Goal: Transaction & Acquisition: Book appointment/travel/reservation

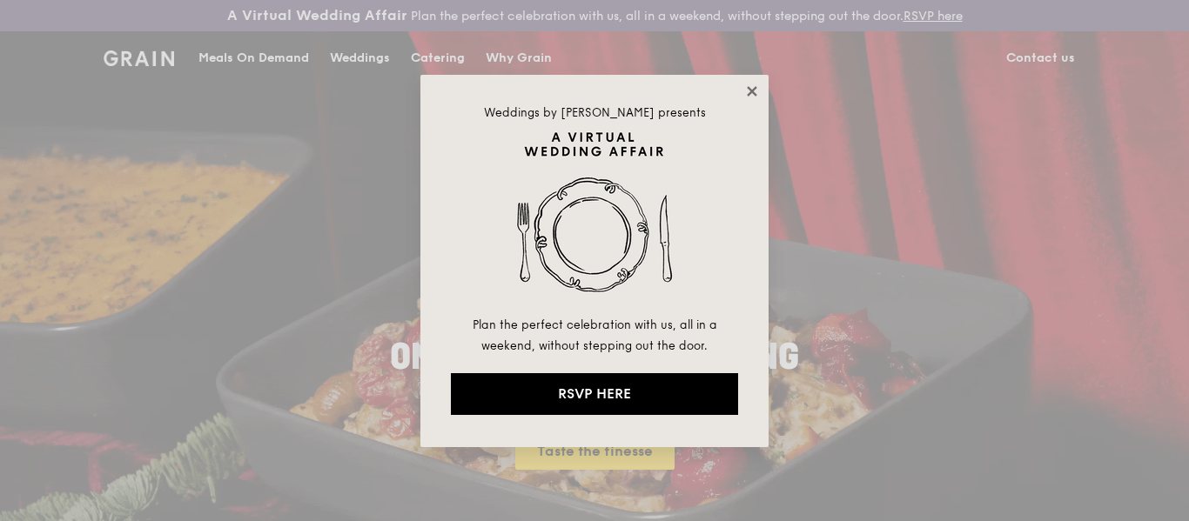
click at [755, 88] on icon at bounding box center [752, 91] width 10 height 10
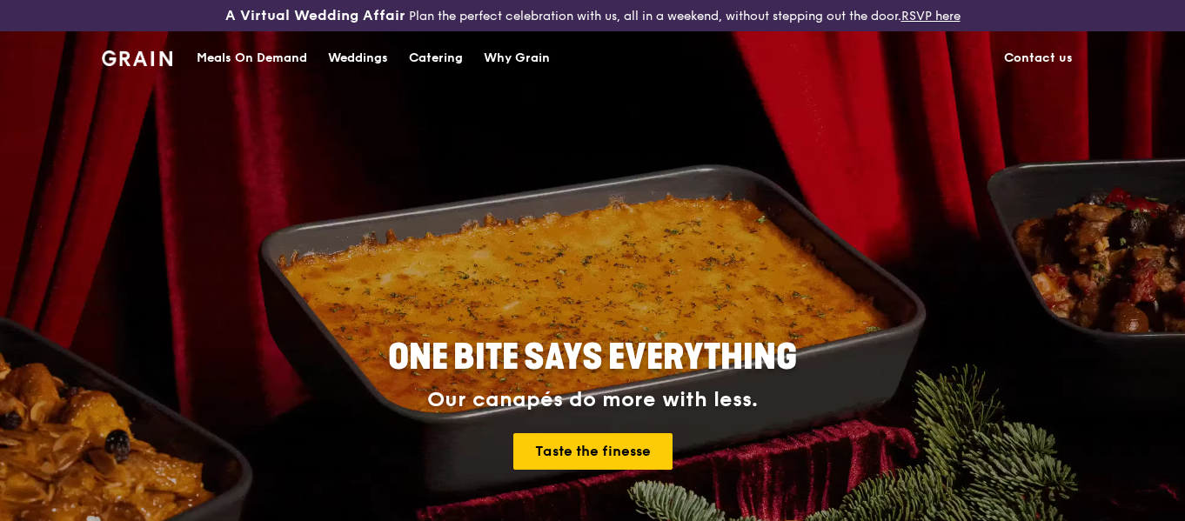
click at [435, 59] on div "Catering" at bounding box center [436, 58] width 54 height 52
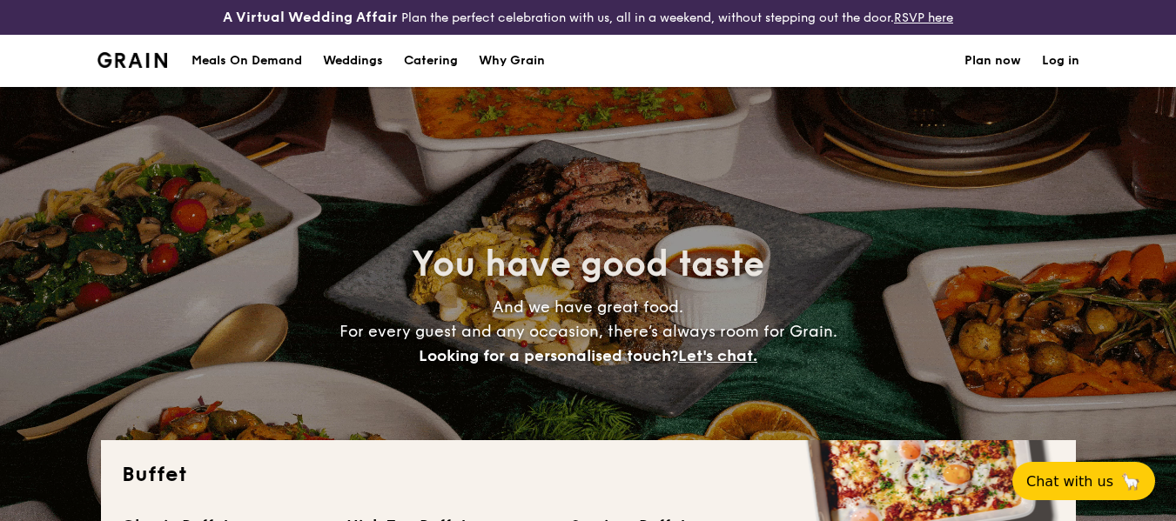
select select
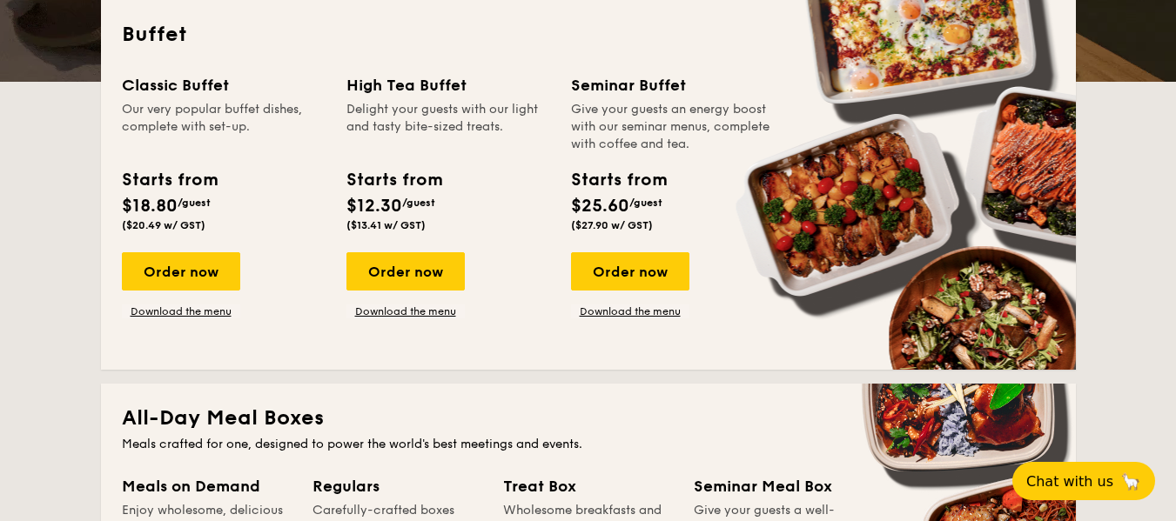
scroll to position [435, 0]
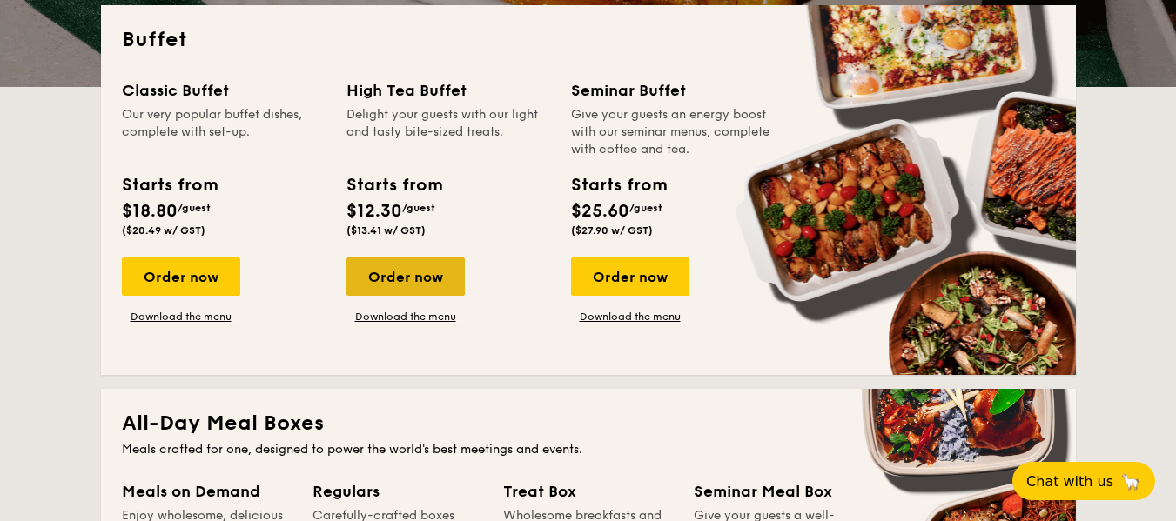
click at [438, 278] on div "Order now" at bounding box center [405, 277] width 118 height 38
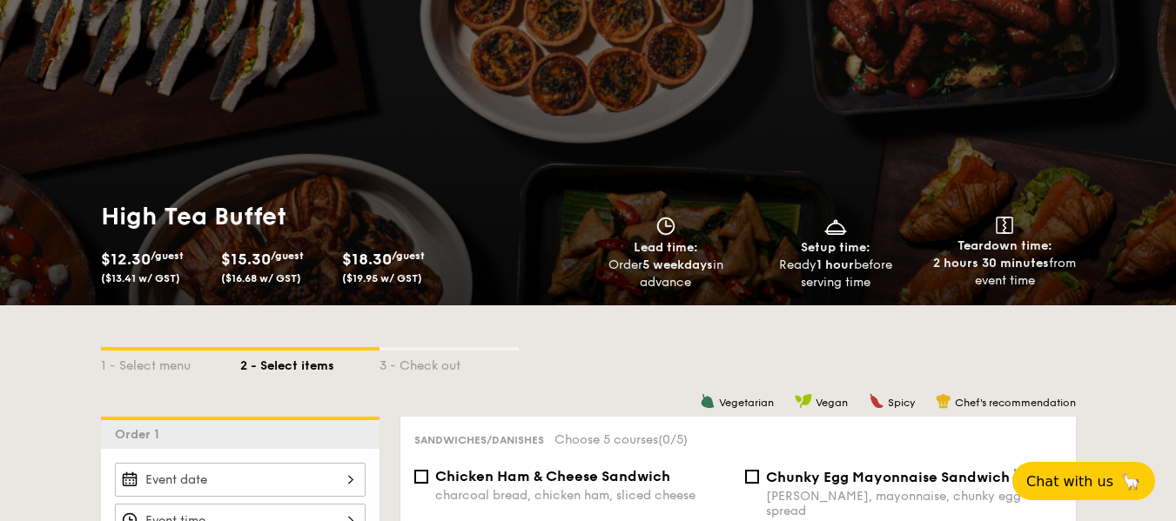
scroll to position [348, 0]
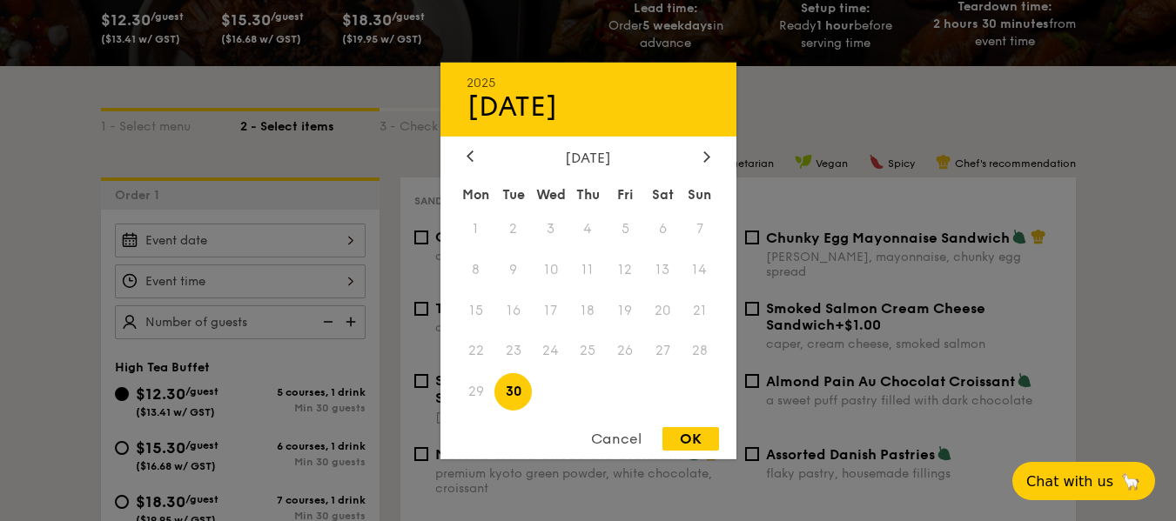
click at [332, 233] on div "2025 Sep [DATE] Tue Wed Thu Fri Sat Sun 1 2 3 4 5 6 7 8 9 10 11 12 13 14 15 16 …" at bounding box center [240, 241] width 251 height 34
click at [699, 158] on div at bounding box center [707, 157] width 16 height 17
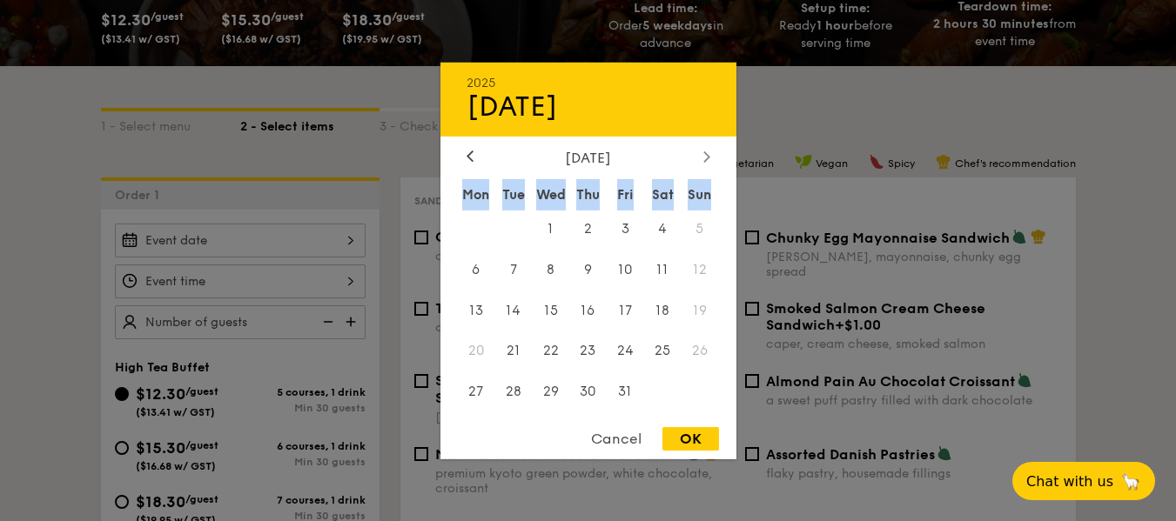
click at [699, 158] on div at bounding box center [707, 157] width 16 height 17
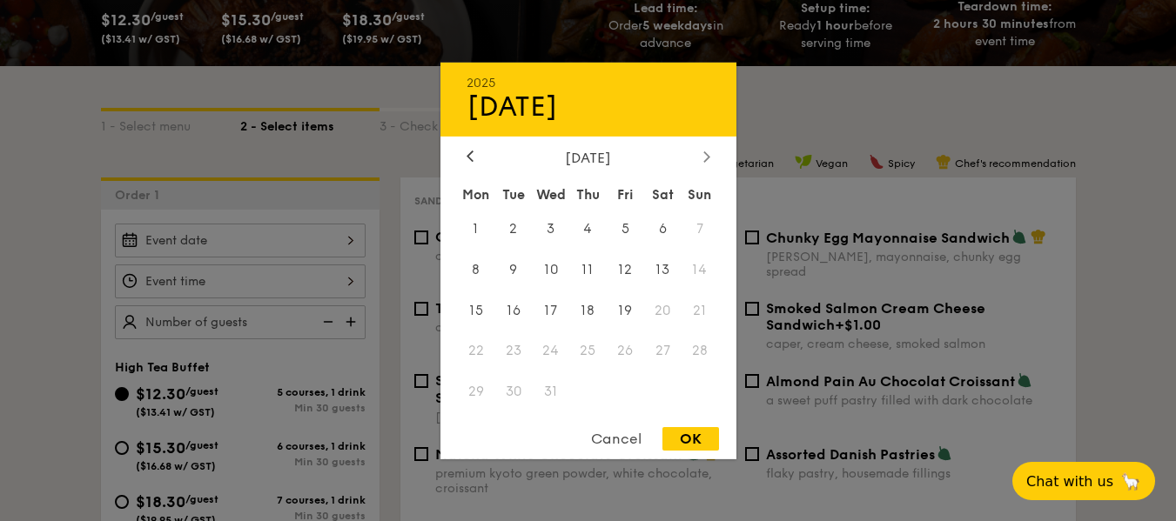
click at [699, 158] on div at bounding box center [707, 157] width 16 height 17
click at [660, 351] on span "24" at bounding box center [662, 350] width 37 height 37
click at [700, 433] on div "OK" at bounding box center [690, 438] width 57 height 23
type input "[DATE]"
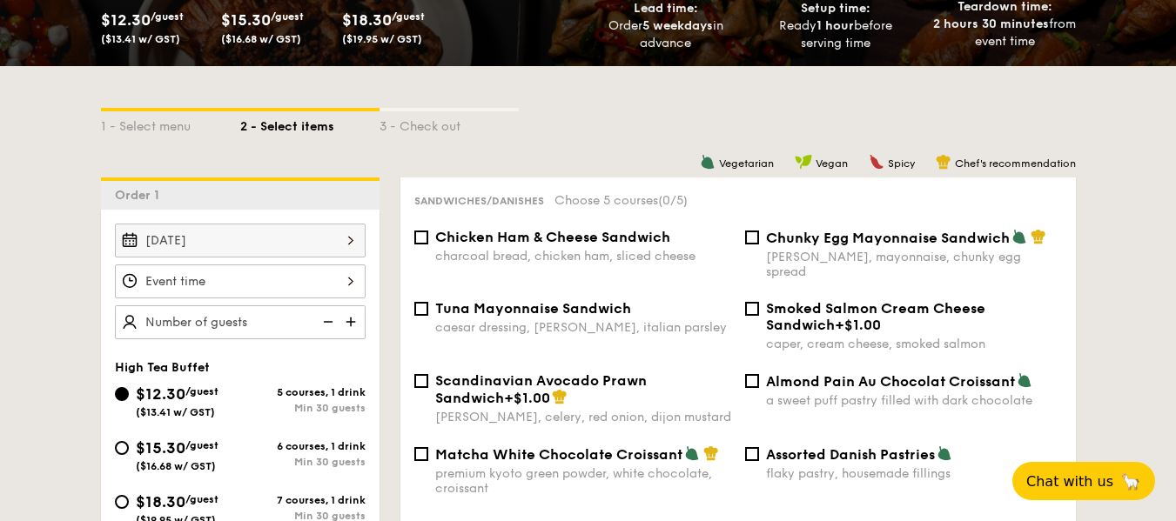
click at [288, 282] on div at bounding box center [240, 282] width 251 height 34
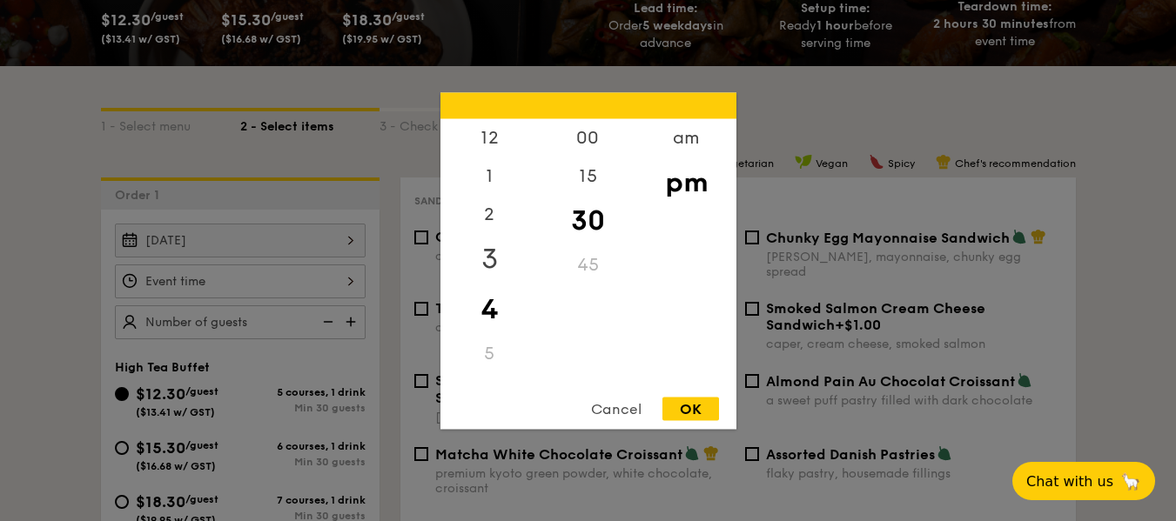
click at [488, 265] on div "3" at bounding box center [489, 258] width 98 height 50
click at [681, 402] on div "OK" at bounding box center [690, 408] width 57 height 23
type input "3:30PM"
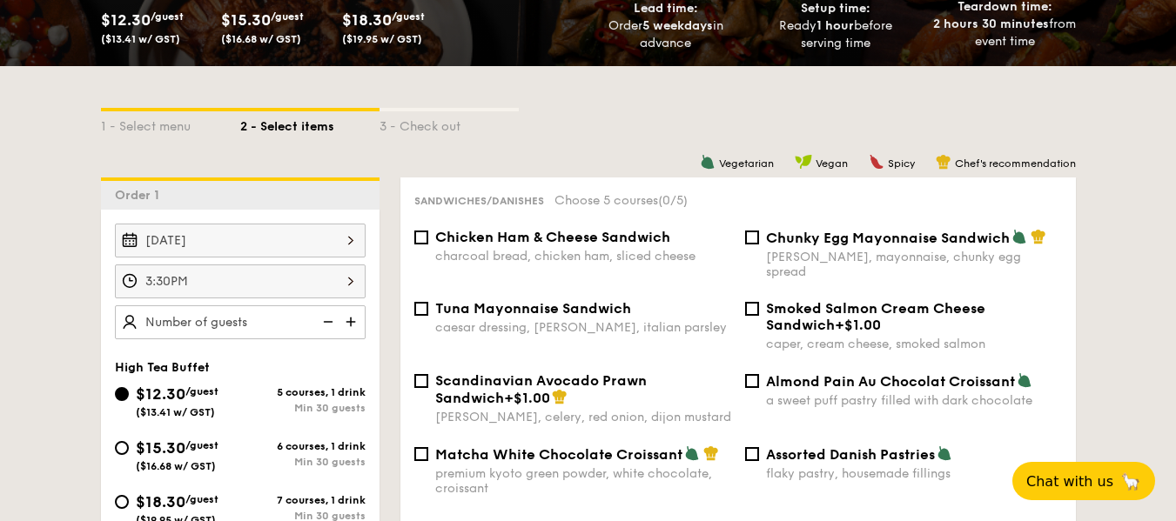
click at [353, 324] on img at bounding box center [352, 321] width 26 height 33
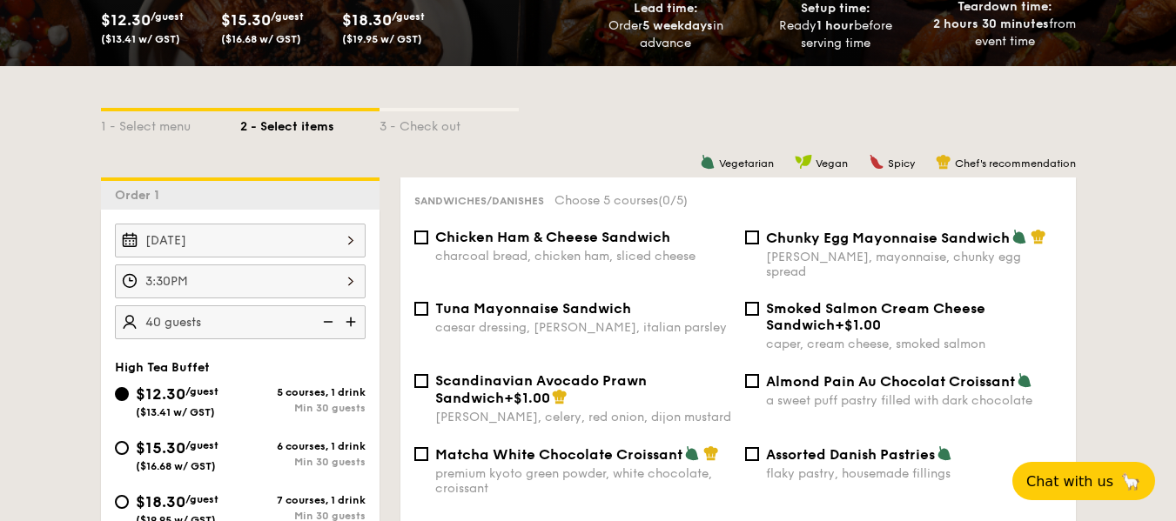
click at [353, 323] on img at bounding box center [352, 321] width 26 height 33
type input "50 guests"
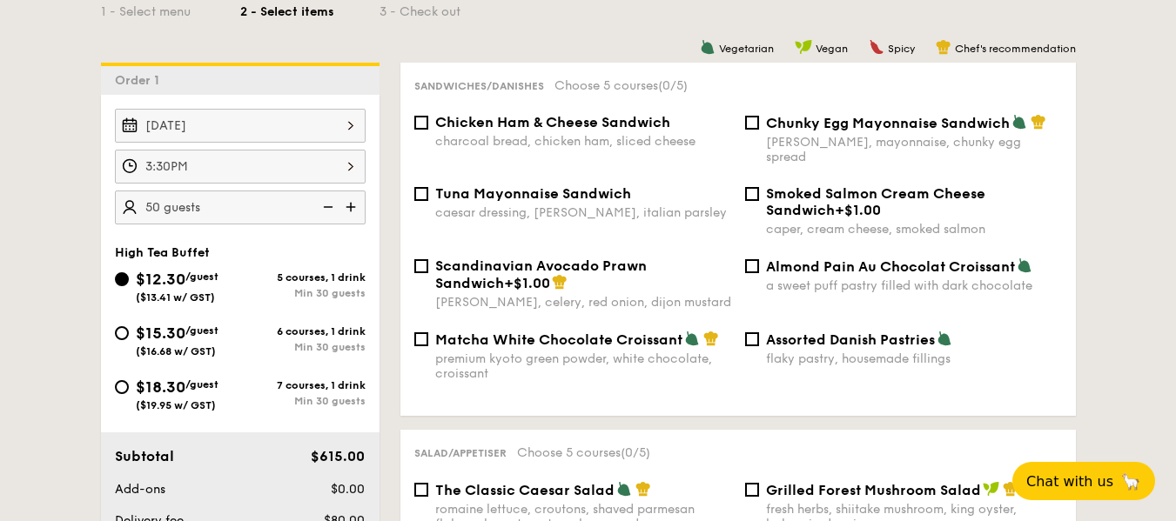
scroll to position [435, 0]
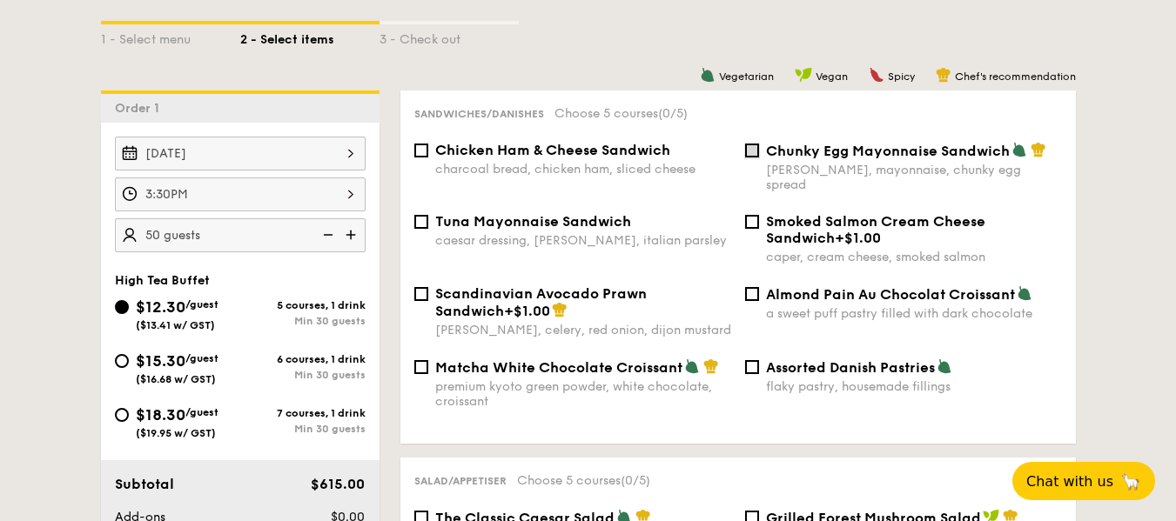
click at [753, 153] on input "Chunky Egg Mayonnaise Sandwich dijon mustard, mayonnaise, chunky egg spread" at bounding box center [752, 151] width 14 height 14
checkbox input "true"
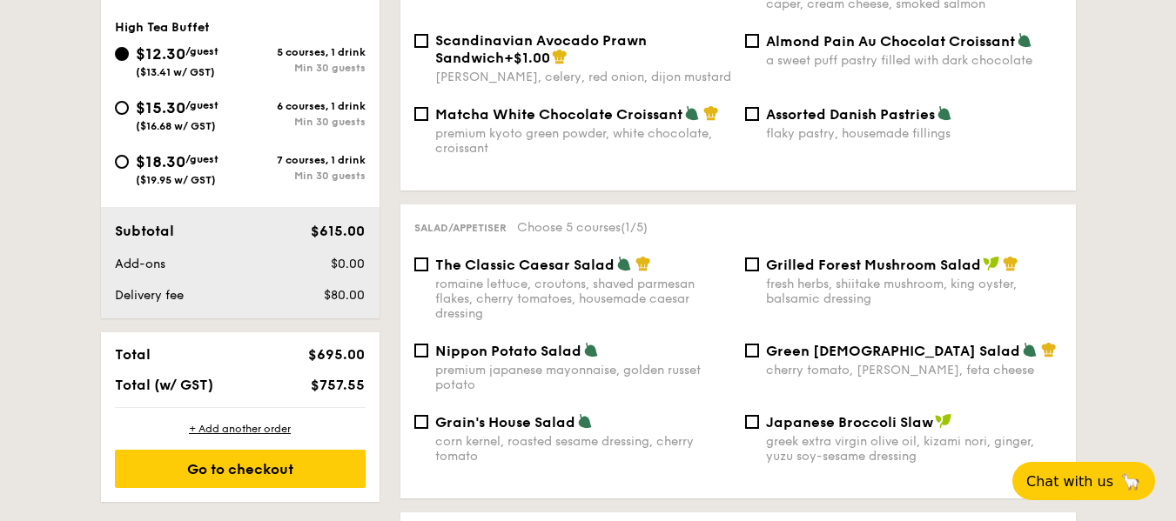
scroll to position [696, 0]
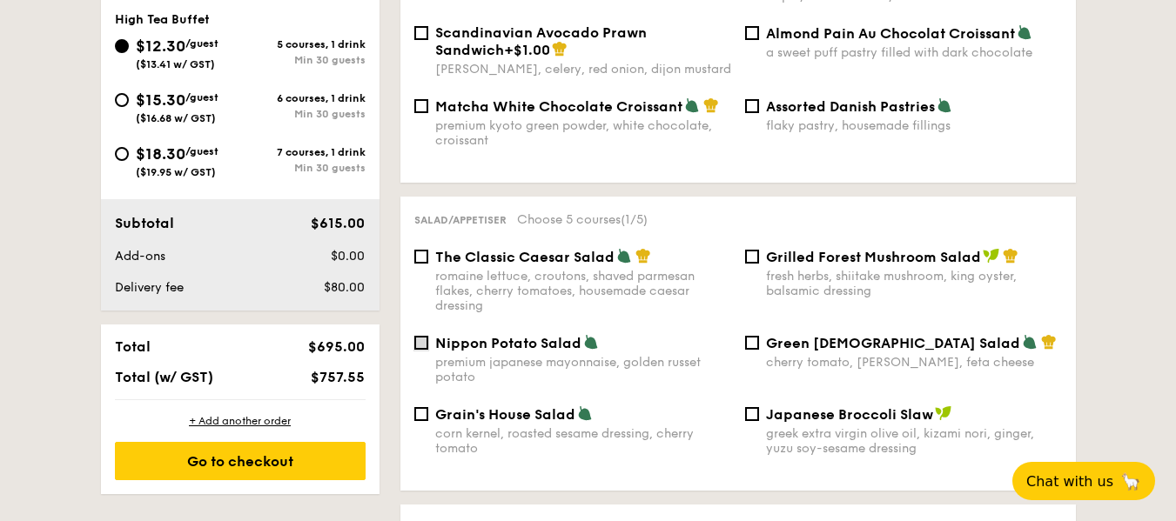
click at [426, 336] on input "Nippon Potato Salad premium japanese mayonnaise, golden russet potato" at bounding box center [421, 343] width 14 height 14
checkbox input "true"
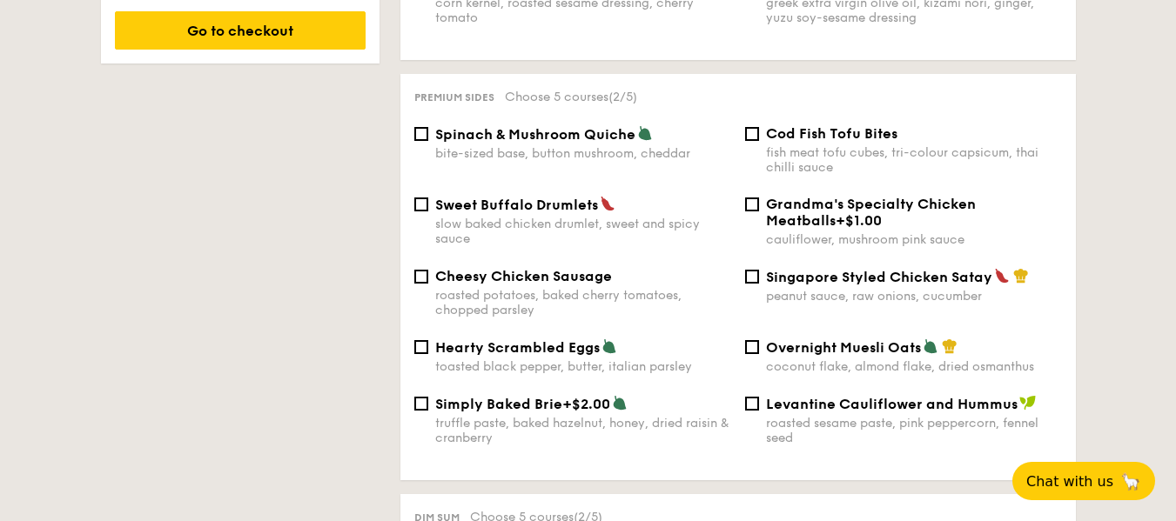
scroll to position [1131, 0]
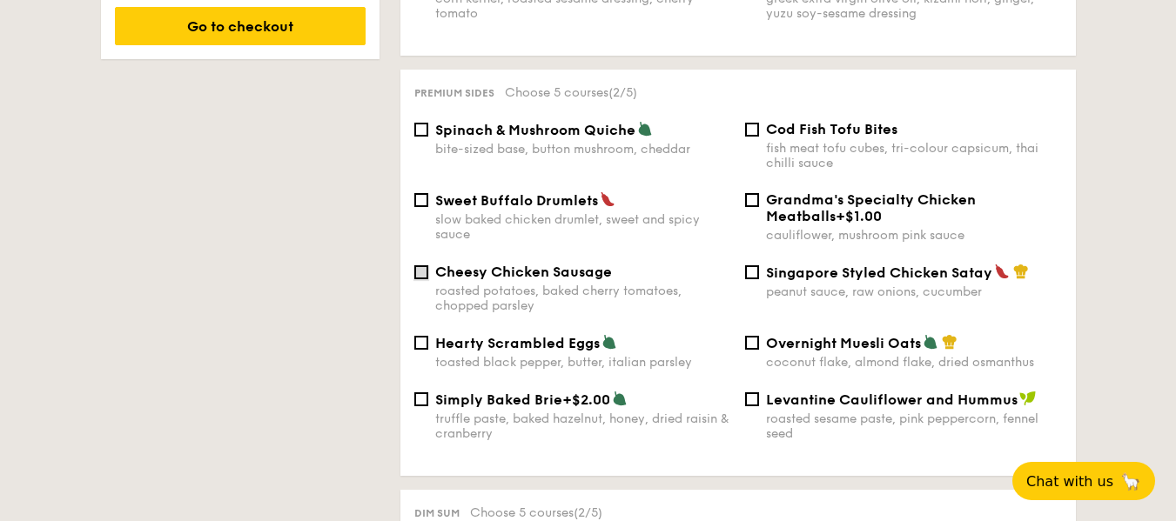
click at [417, 265] on input "Cheesy Chicken Sausage roasted potatoes, baked cherry tomatoes, chopped parsley" at bounding box center [421, 272] width 14 height 14
checkbox input "true"
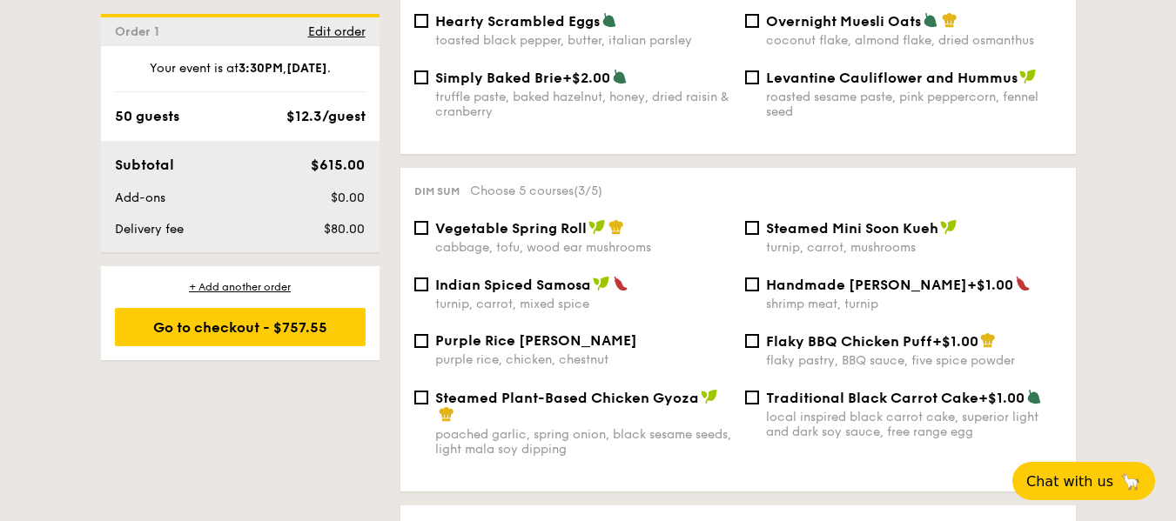
scroll to position [1480, 0]
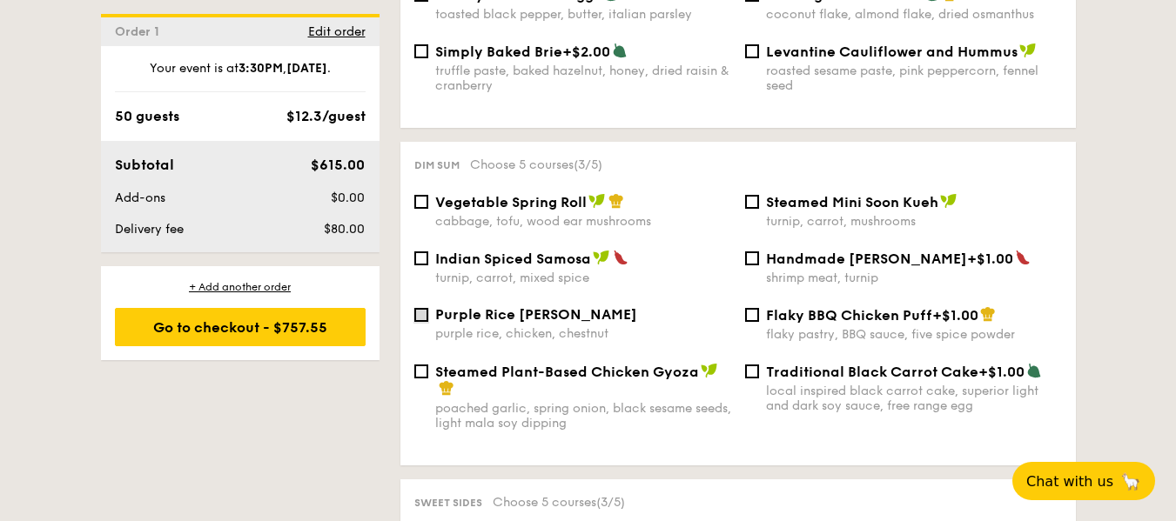
click at [419, 308] on input "Purple Rice Loh Mai Kai purple rice, chicken, chestnut" at bounding box center [421, 315] width 14 height 14
checkbox input "true"
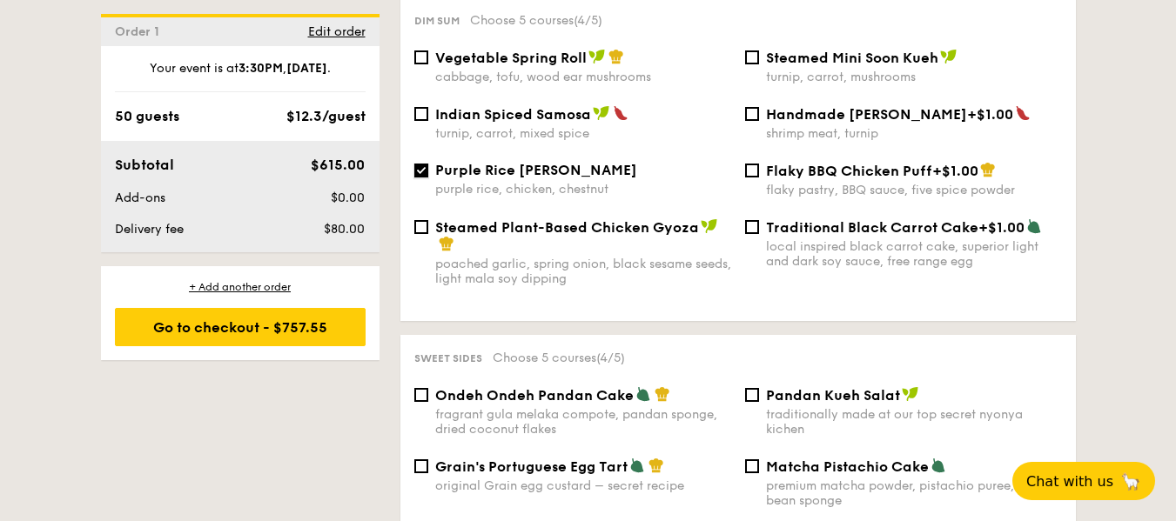
scroll to position [1828, 0]
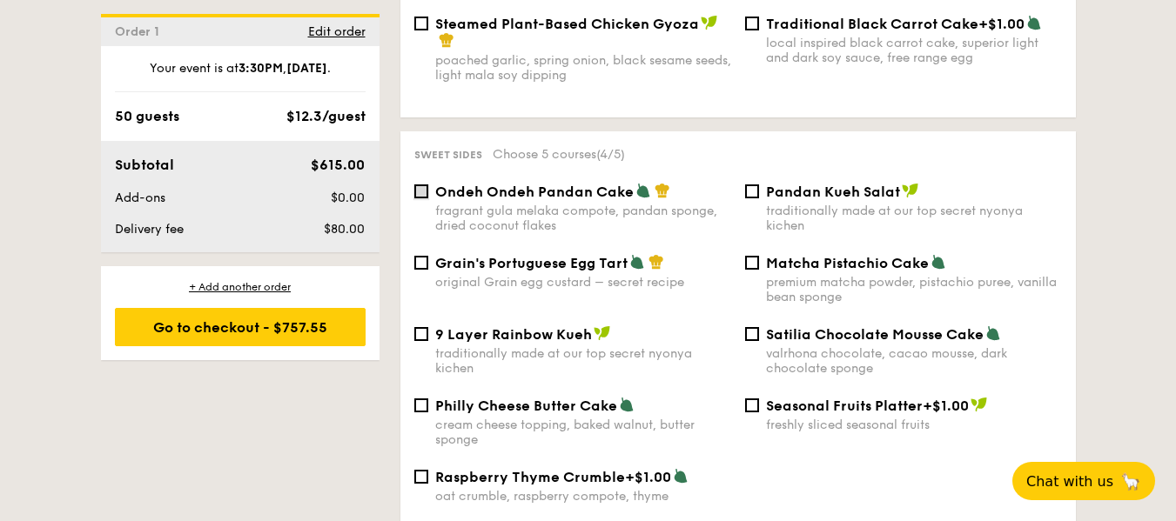
click at [420, 185] on input "Ondeh Ondeh Pandan Cake fragrant [PERSON_NAME] melaka compote, pandan sponge, d…" at bounding box center [421, 192] width 14 height 14
checkbox input "true"
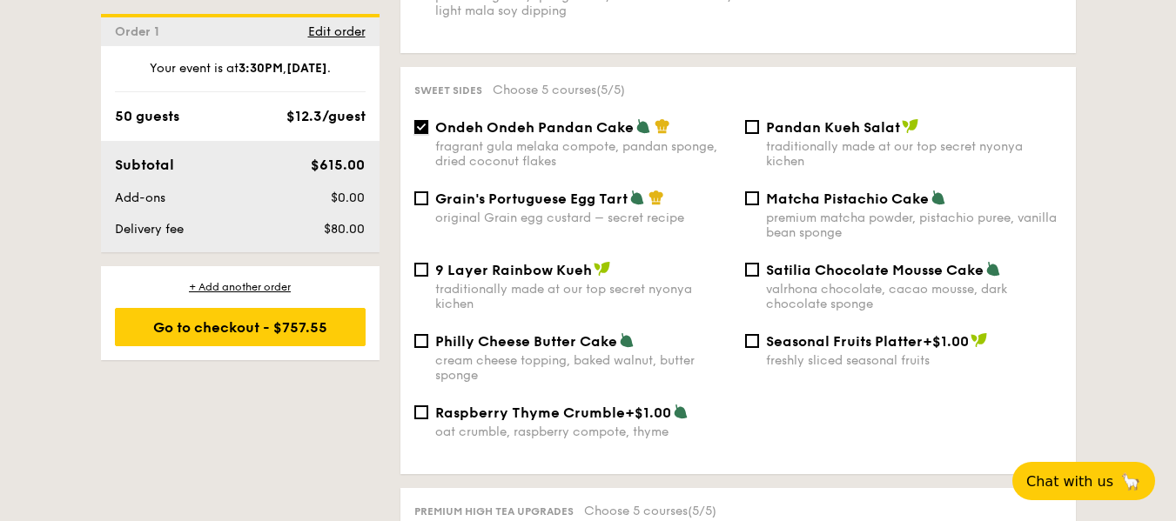
scroll to position [2176, 0]
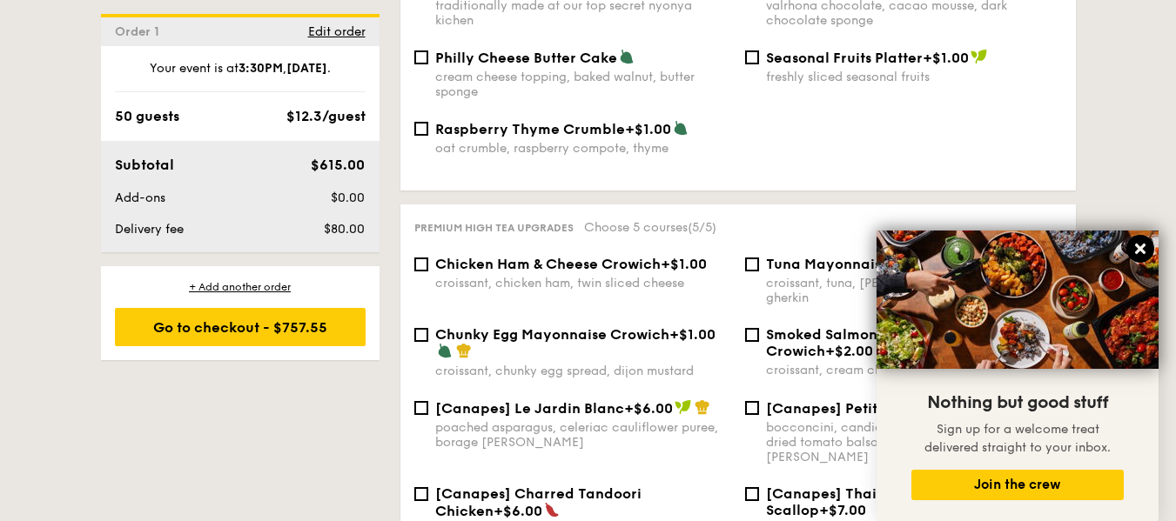
click at [1138, 247] on icon at bounding box center [1140, 249] width 10 height 10
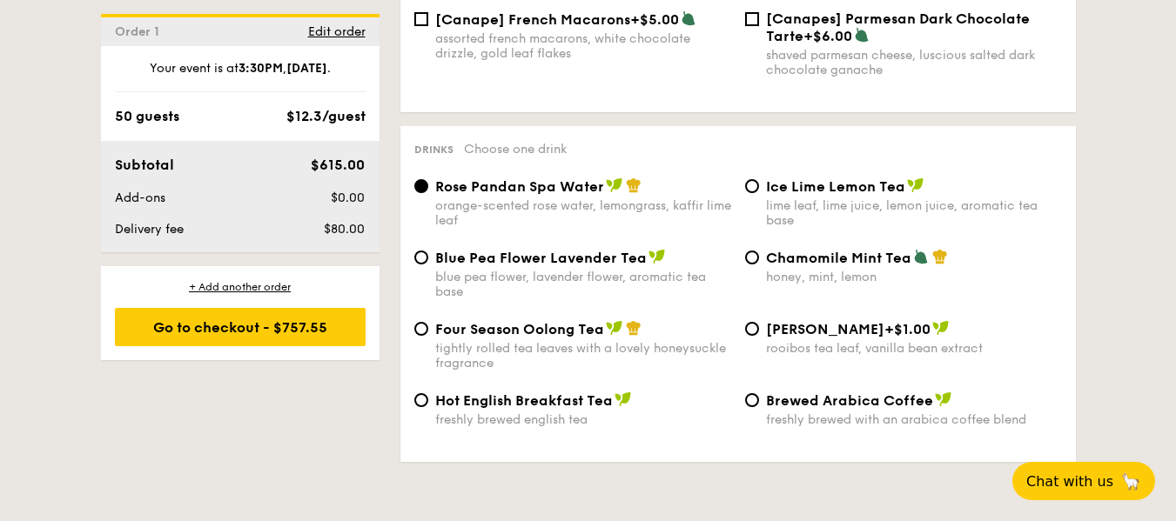
scroll to position [2872, 0]
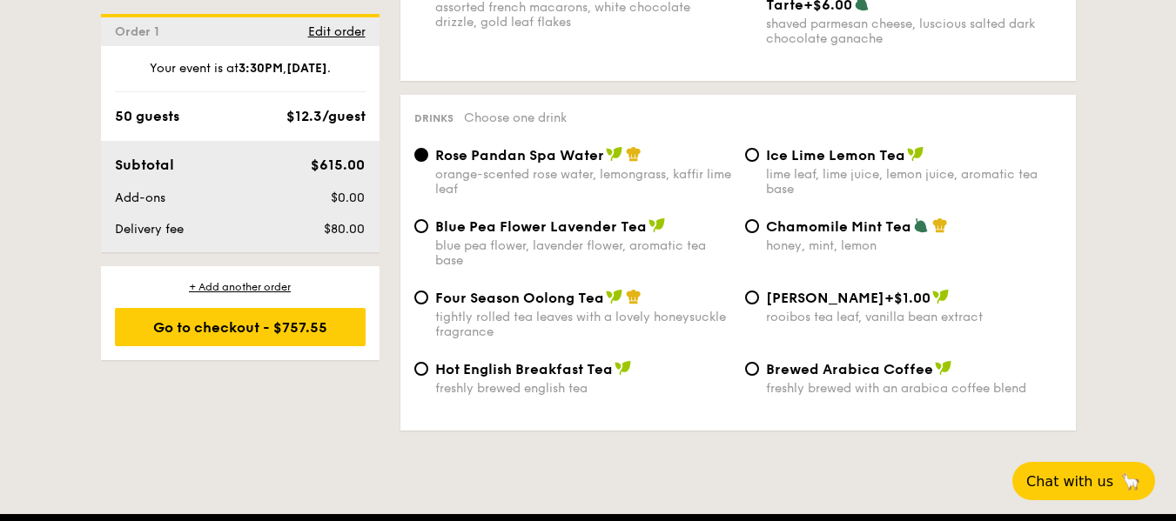
click at [754, 146] on div "Ice Lime Lemon Tea lime leaf, lime juice, lemon juice, aromatic tea base" at bounding box center [903, 171] width 331 height 50
click at [751, 148] on input "Ice Lime Lemon Tea lime leaf, lime juice, lemon juice, aromatic tea base" at bounding box center [752, 155] width 14 height 14
radio input "true"
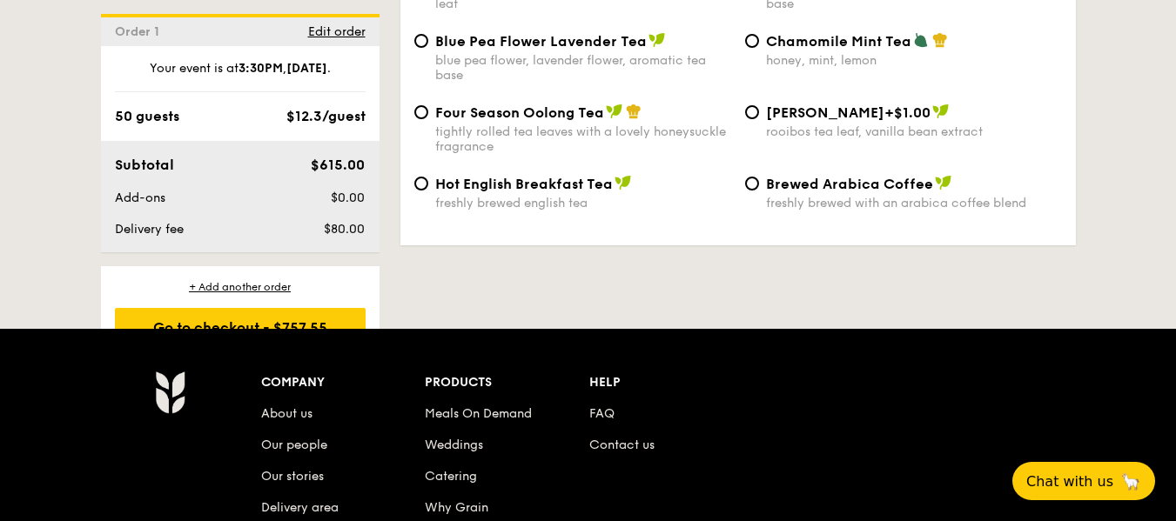
scroll to position [2785, 0]
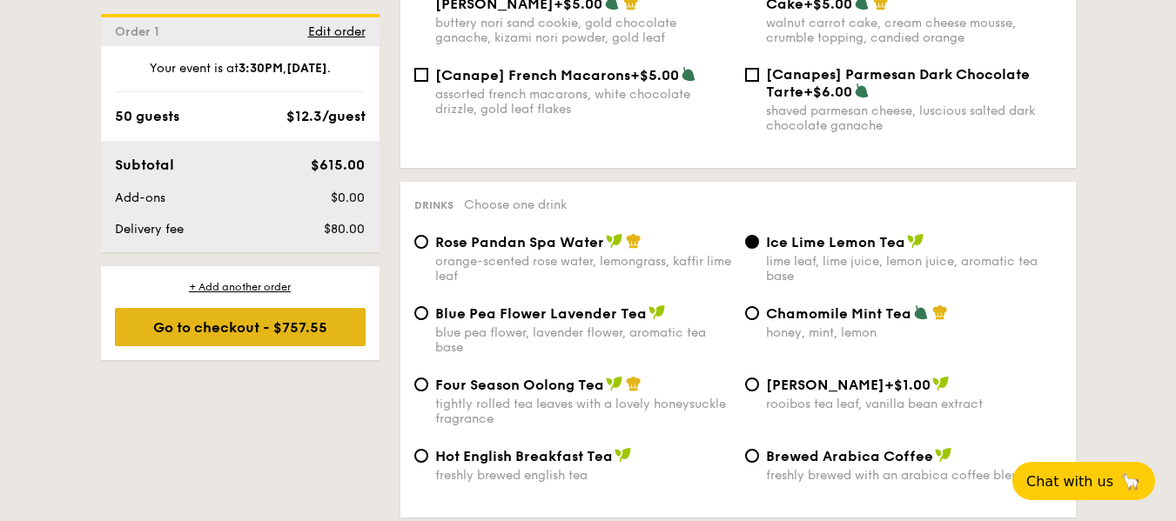
click at [310, 337] on div "Go to checkout - $757.55" at bounding box center [240, 327] width 251 height 38
